Goal: Book appointment/travel/reservation

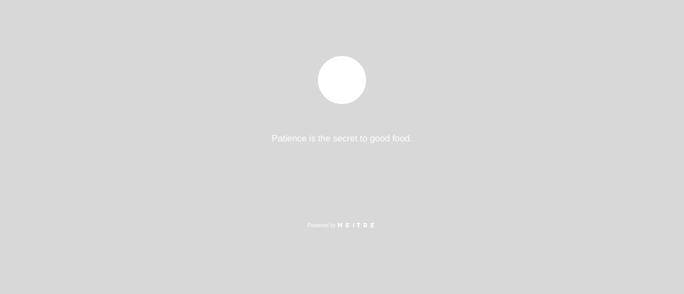
select select "es"
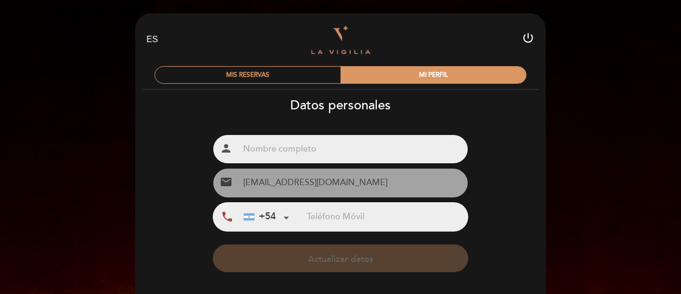
click at [378, 147] on input "text" at bounding box center [353, 149] width 228 height 28
type input "[PERSON_NAME]"
click at [351, 214] on input "tel" at bounding box center [387, 217] width 160 height 28
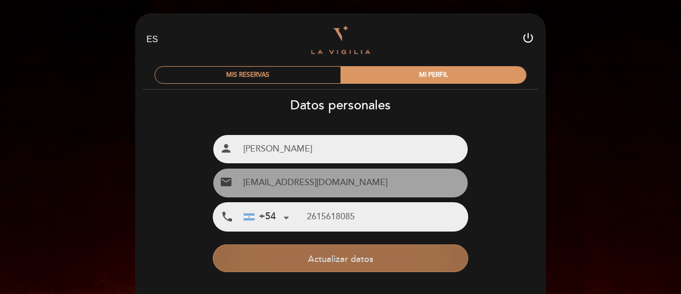
type input "2615618085"
click at [359, 258] on button "Actualizar datos" at bounding box center [340, 259] width 255 height 28
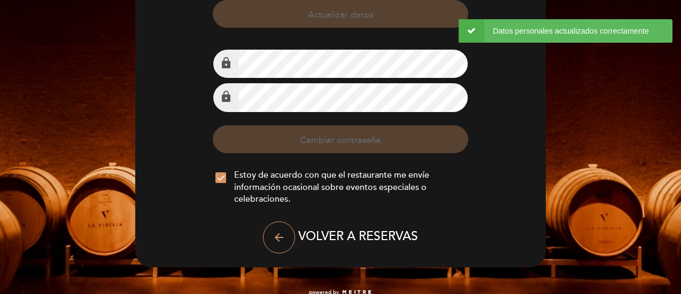
scroll to position [245, 0]
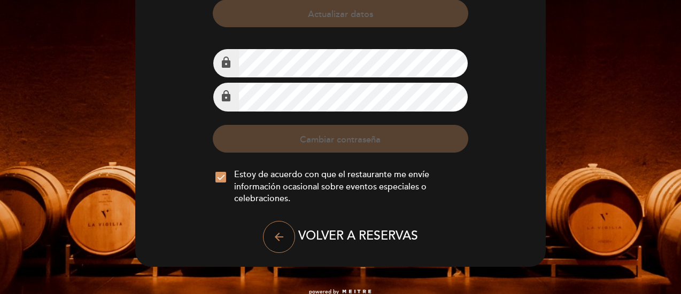
click at [277, 236] on icon "arrow_back" at bounding box center [278, 237] width 13 height 13
select select "es"
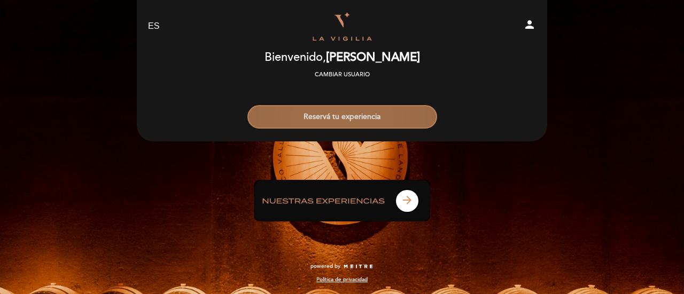
click at [367, 122] on button "Reservá tu experiencia" at bounding box center [342, 117] width 190 height 24
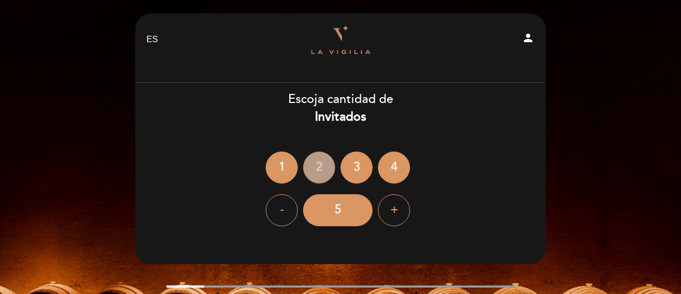
click at [325, 167] on div "2" at bounding box center [319, 168] width 32 height 32
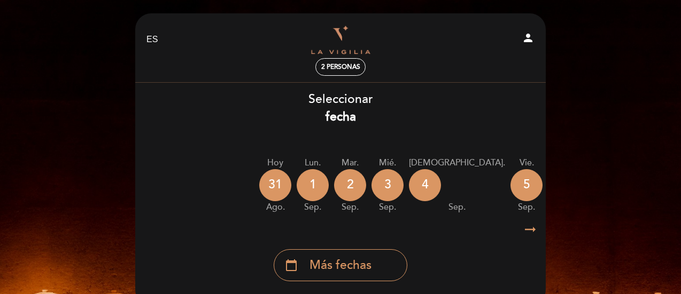
click at [533, 228] on icon "arrow_right_alt" at bounding box center [530, 230] width 16 height 23
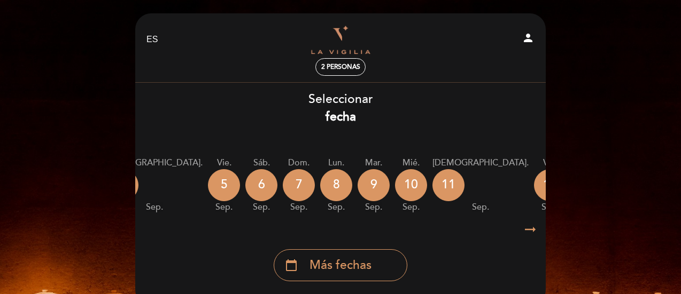
scroll to position [0, 311]
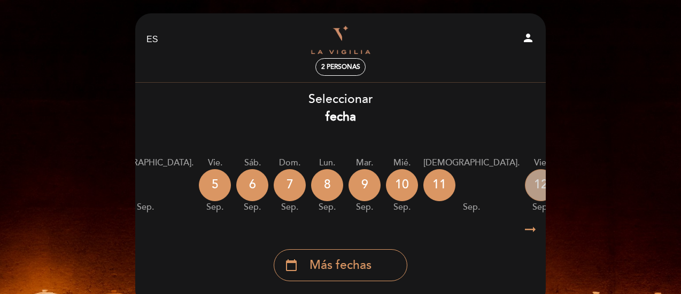
click at [525, 186] on div "12" at bounding box center [541, 185] width 32 height 32
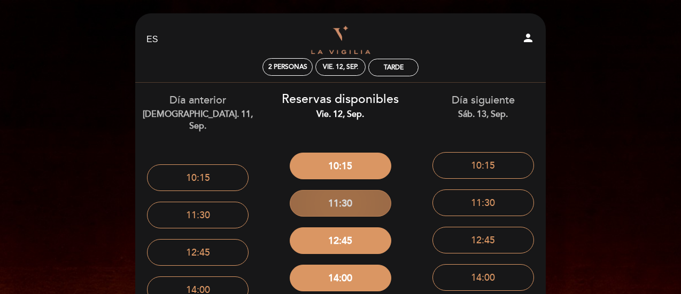
click at [351, 205] on button "11:30" at bounding box center [341, 203] width 102 height 27
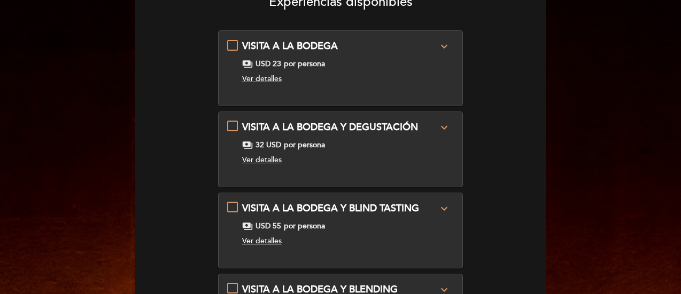
scroll to position [108, 0]
